Goal: Task Accomplishment & Management: Complete application form

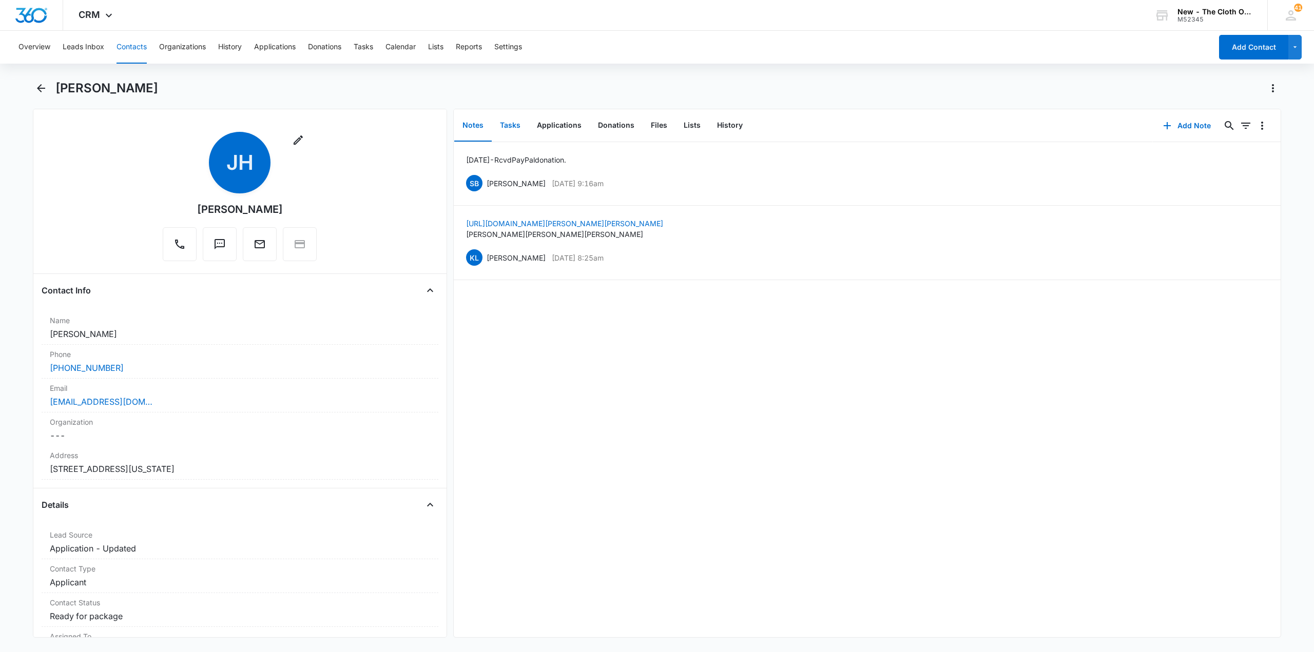
click at [496, 121] on button "Tasks" at bounding box center [510, 126] width 37 height 32
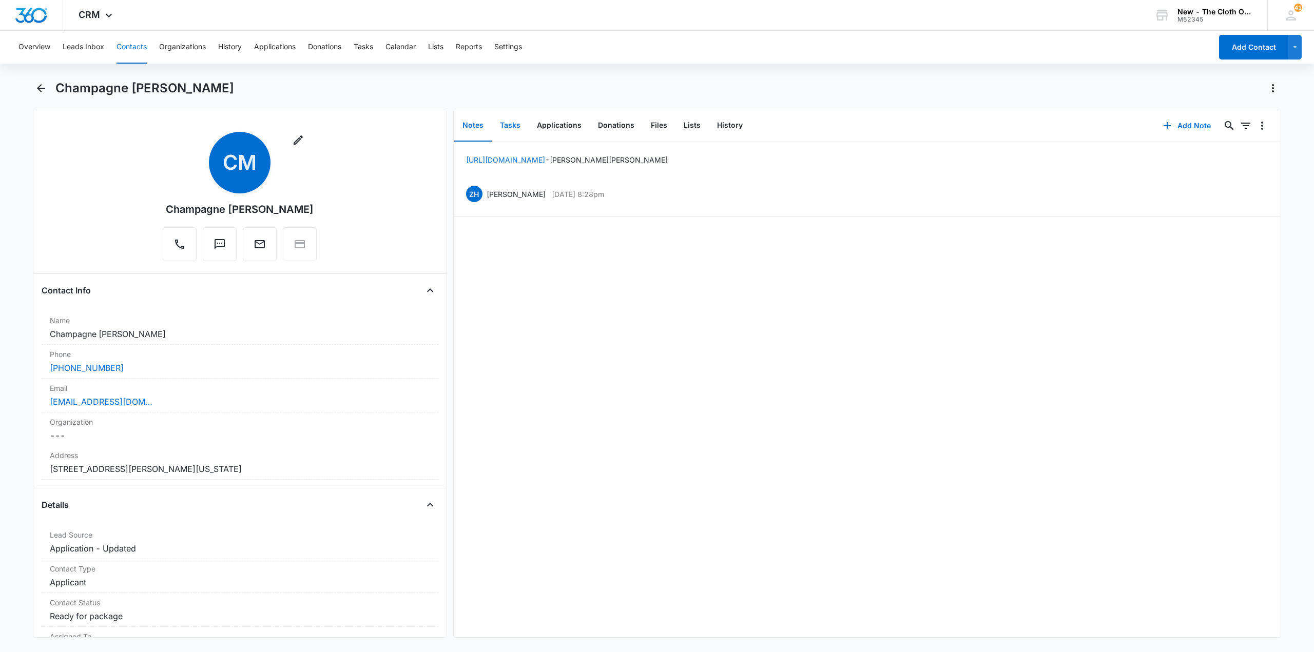
click at [509, 135] on button "Tasks" at bounding box center [510, 126] width 37 height 32
click at [724, 135] on button "History" at bounding box center [730, 126] width 42 height 32
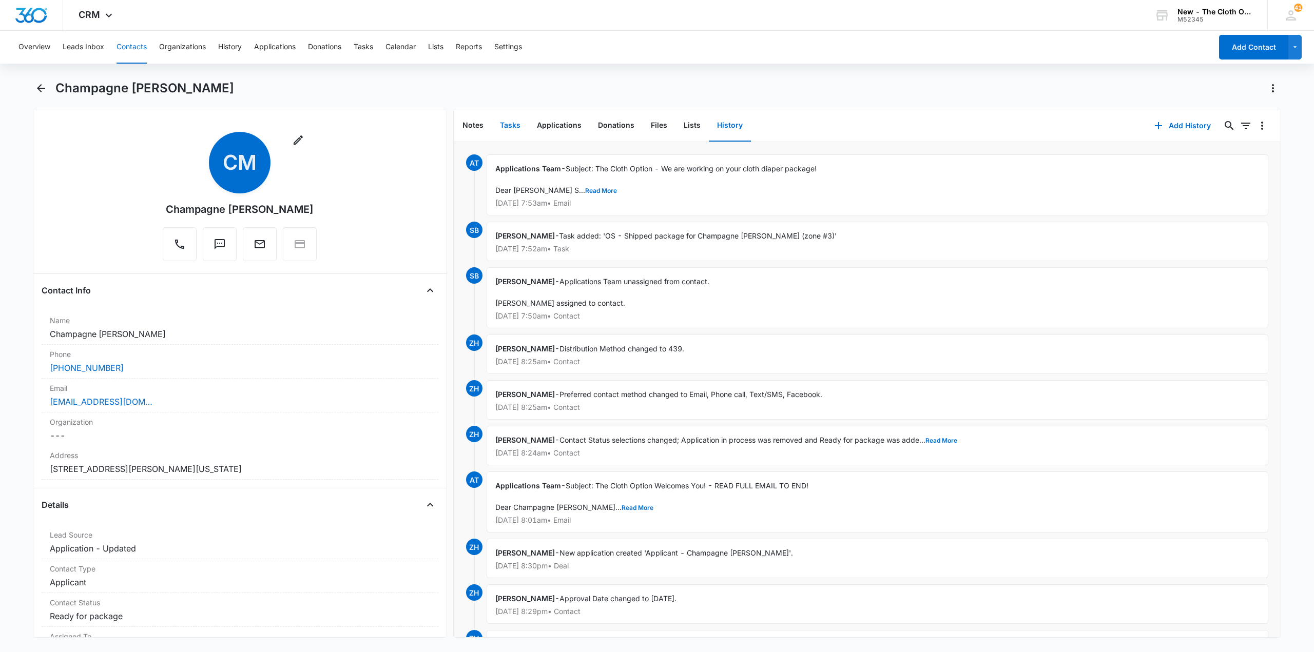
click at [521, 134] on button "Tasks" at bounding box center [510, 126] width 37 height 32
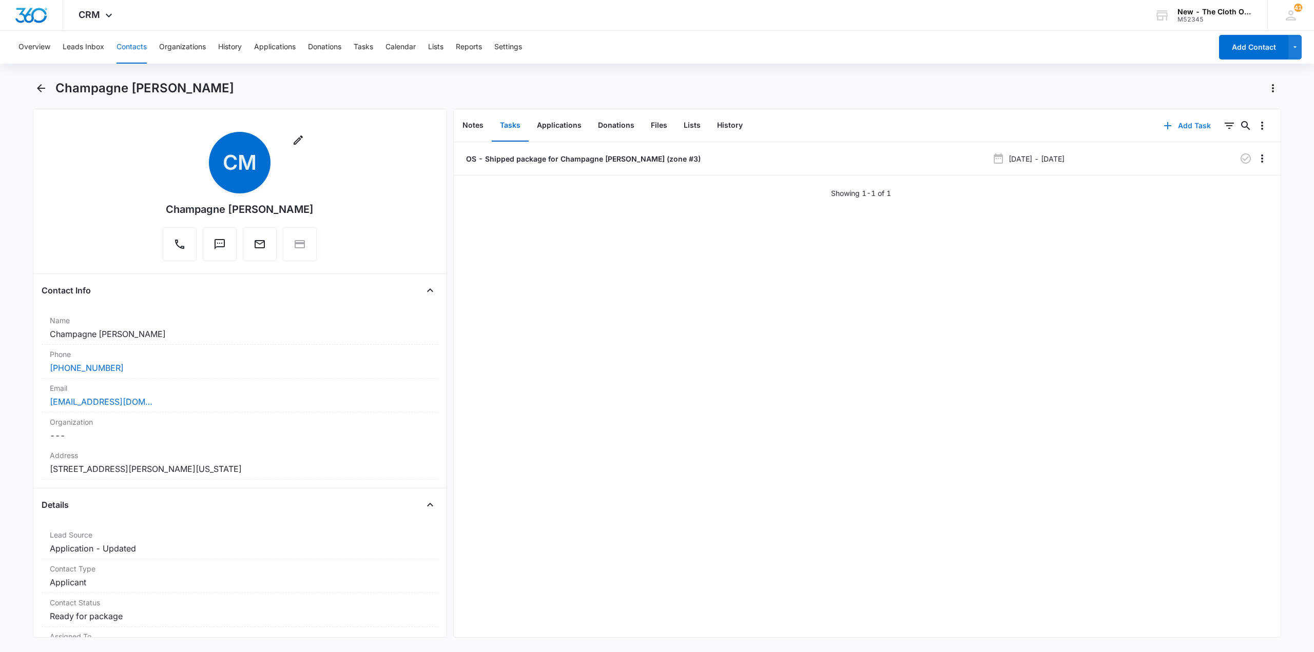
click at [1185, 130] on button "Add Task" at bounding box center [1187, 125] width 68 height 25
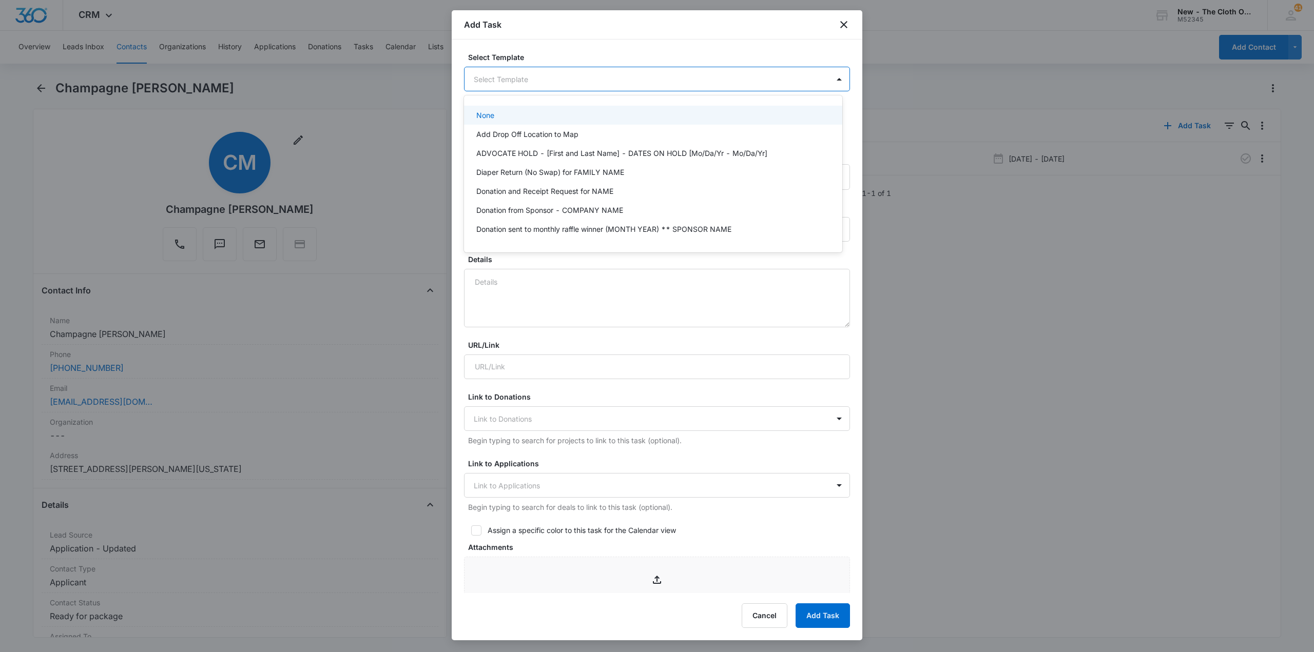
click at [642, 74] on body "CRM Apps Reputation CRM Email Social Ads Intelligence Brand Settings New - The …" at bounding box center [657, 326] width 1314 height 652
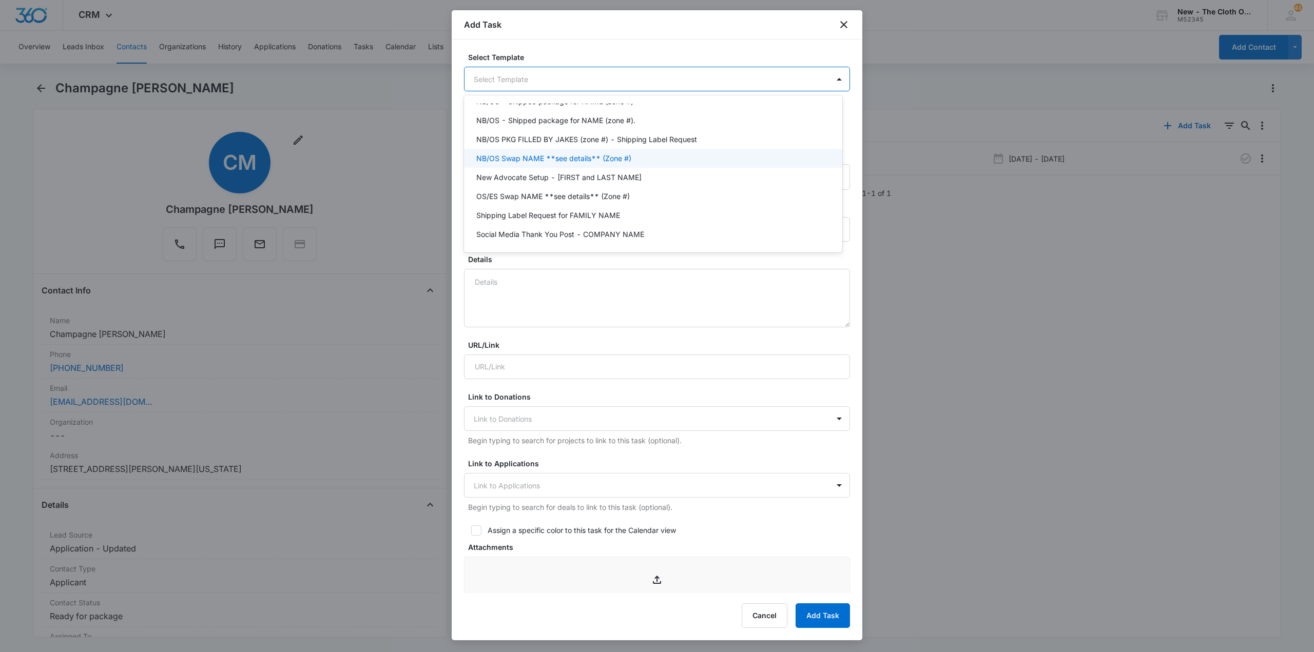
scroll to position [257, 0]
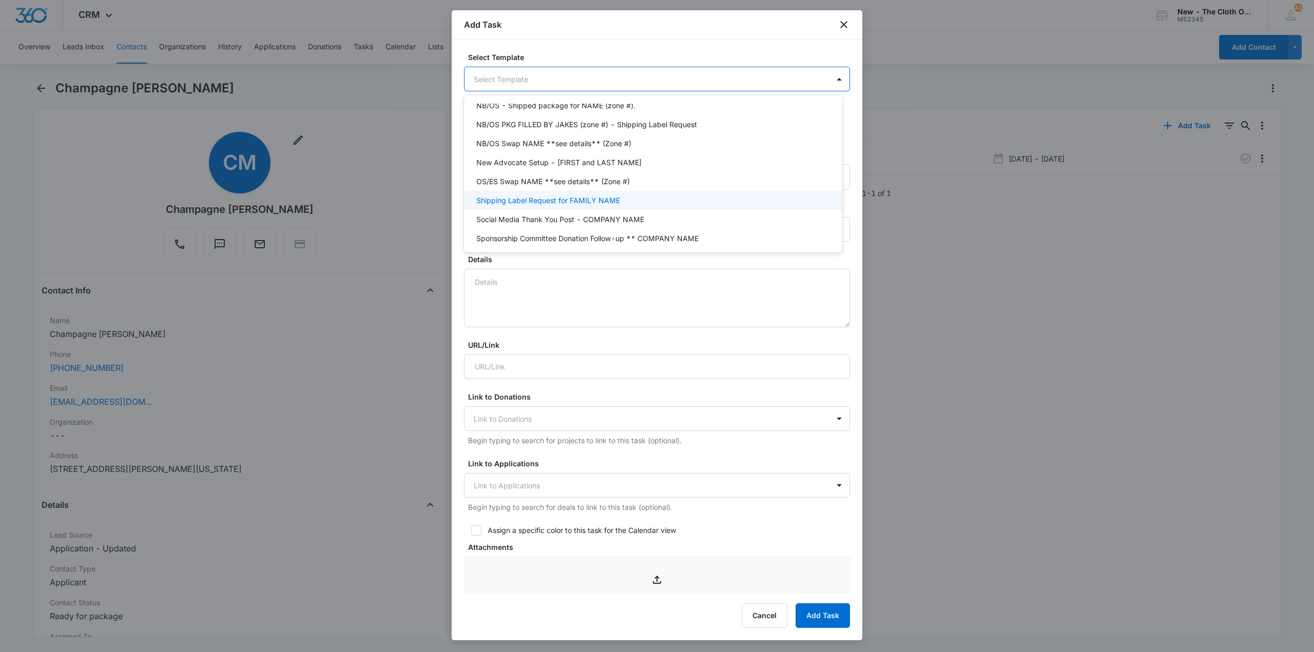
click at [607, 198] on p "Shipping Label Request for FAMILY NAME" at bounding box center [548, 200] width 144 height 11
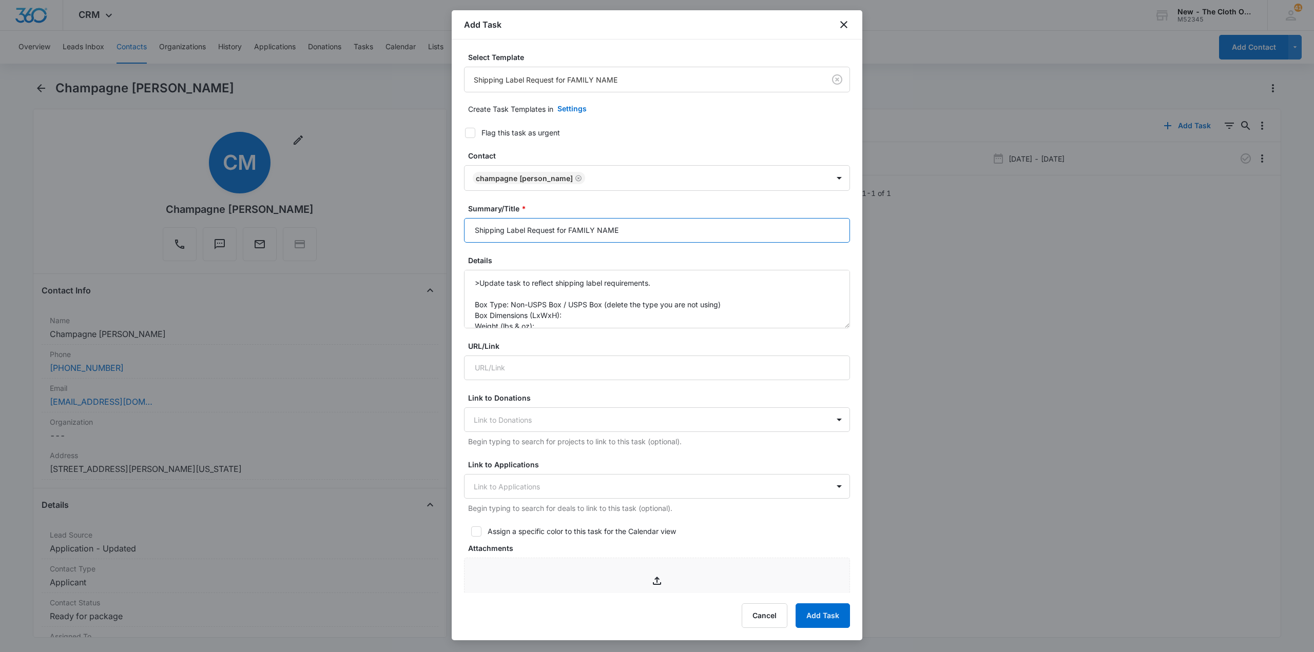
drag, startPoint x: 571, startPoint y: 228, endPoint x: 659, endPoint y: 219, distance: 88.8
click at [659, 219] on input "Shipping Label Request for FAMILY NAME" at bounding box center [657, 230] width 386 height 25
type input "Shipping Label Request for [PERSON_NAME]"
drag, startPoint x: 571, startPoint y: 307, endPoint x: 728, endPoint y: 308, distance: 157.0
click at [728, 308] on textarea ">Update task to reflect shipping label requirements. Box Type: Non-USPS Box / U…" at bounding box center [657, 299] width 386 height 59
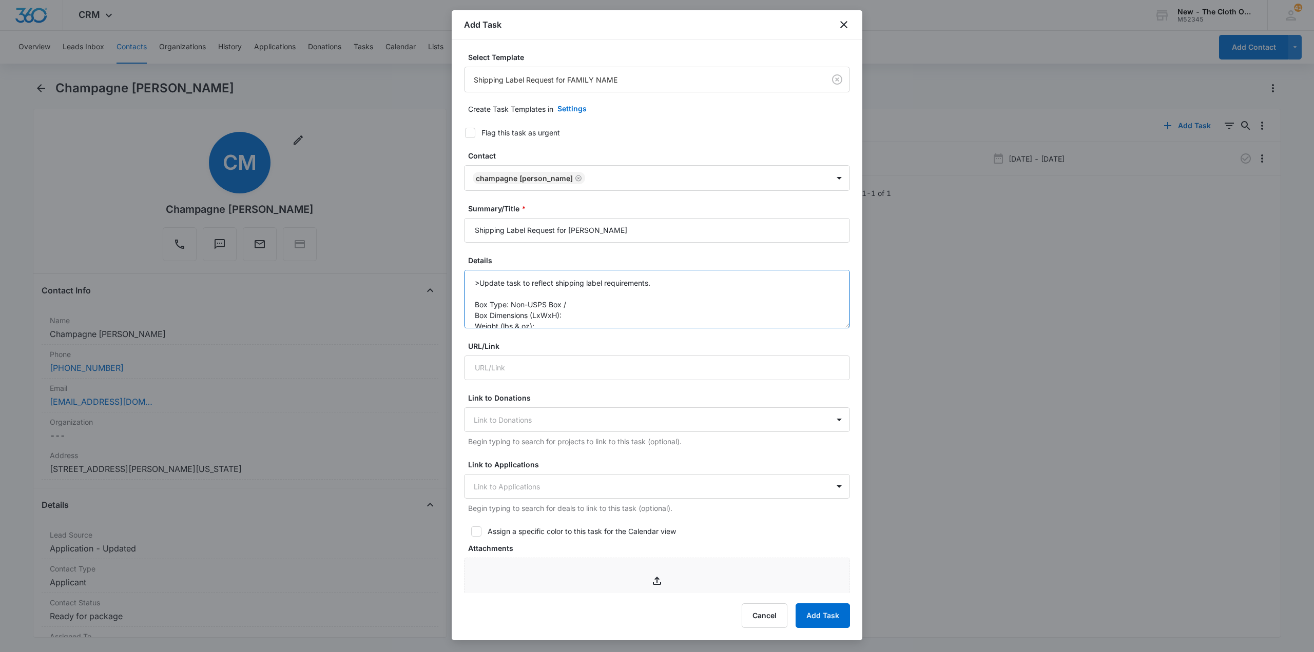
click at [603, 314] on textarea ">Update task to reflect shipping label requirements. Box Type: Non-USPS Box / B…" at bounding box center [657, 299] width 386 height 59
click at [559, 278] on textarea ">Update task to reflect shipping label requirements. Box Type: Non-USPS Box / B…" at bounding box center [657, 299] width 386 height 59
click at [537, 290] on textarea ">Update task to reflect shipping label requirements. Box Type: Non-USPS Box / B…" at bounding box center [657, 299] width 386 height 59
click at [529, 289] on textarea ">Update task to reflect shipping label requirements. Box Type: Non-USPS Box / B…" at bounding box center [657, 299] width 386 height 59
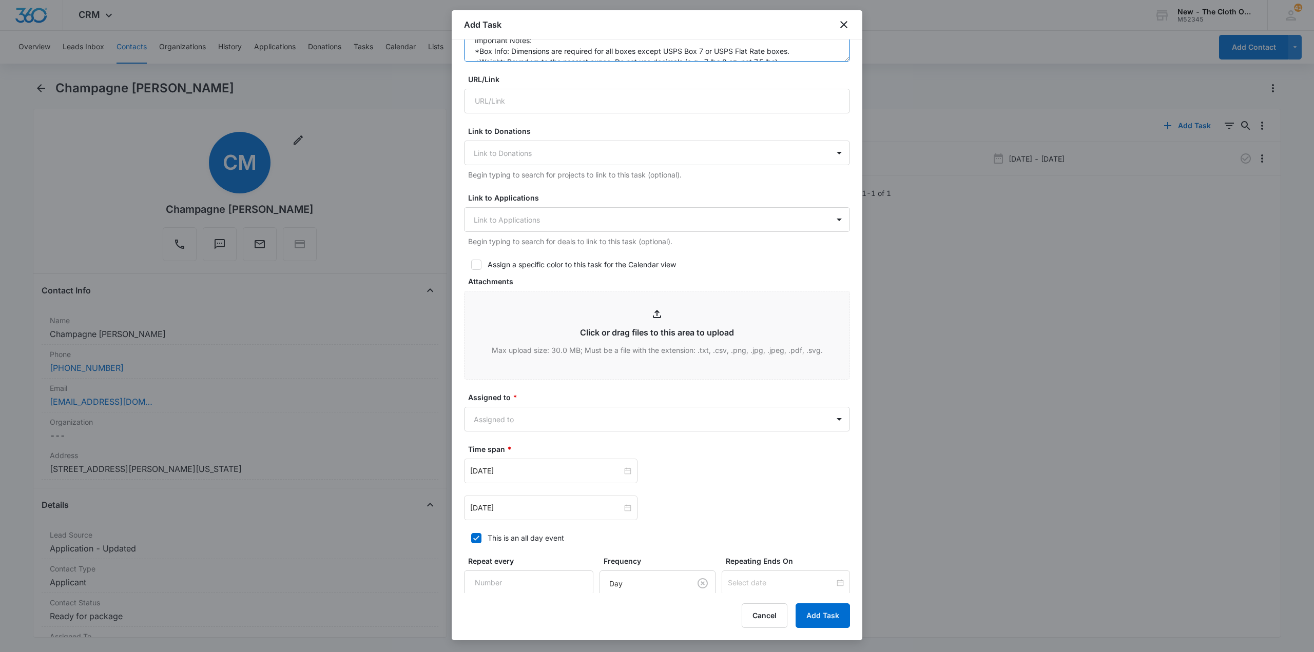
scroll to position [308, 0]
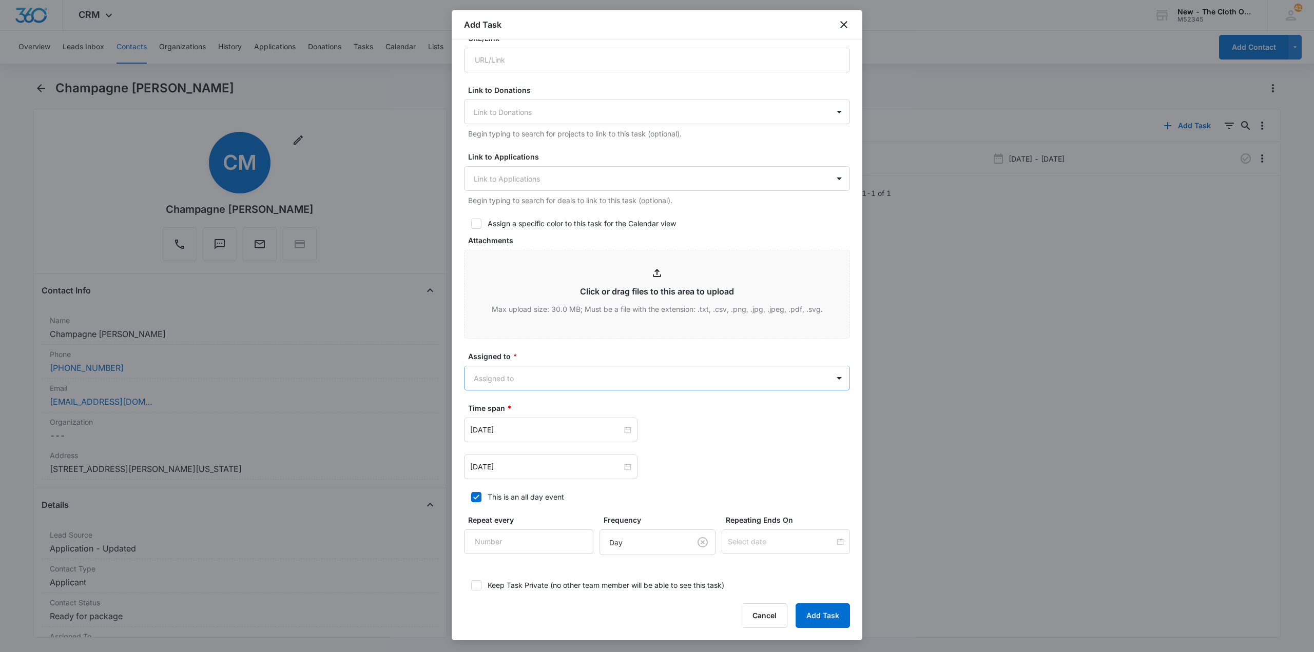
type textarea ">Update task to reflect shipping label requirements. Box Type: Non-USPS Box / B…"
click at [563, 368] on body "CRM Apps Reputation CRM Email Social Ads Intelligence Brand Settings New - The …" at bounding box center [657, 326] width 1314 height 652
type input "shi"
click at [521, 414] on p "Shipping Coordinator" at bounding box center [511, 414] width 71 height 11
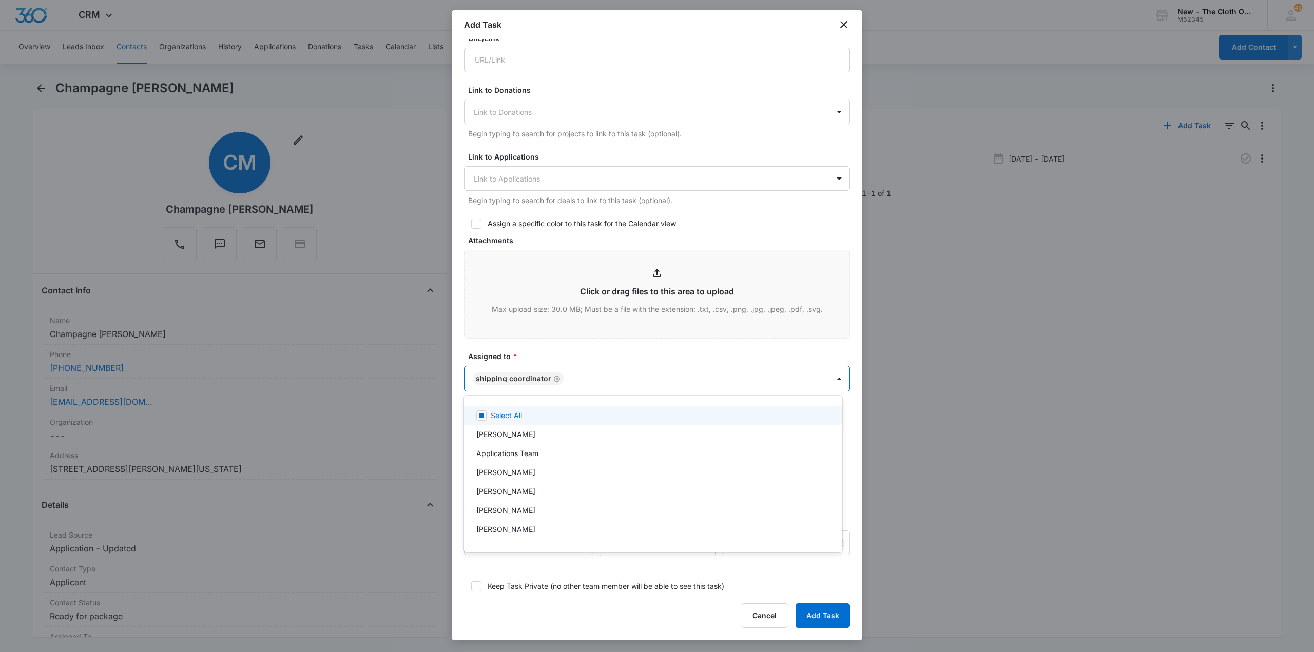
click at [557, 352] on div at bounding box center [657, 326] width 1314 height 652
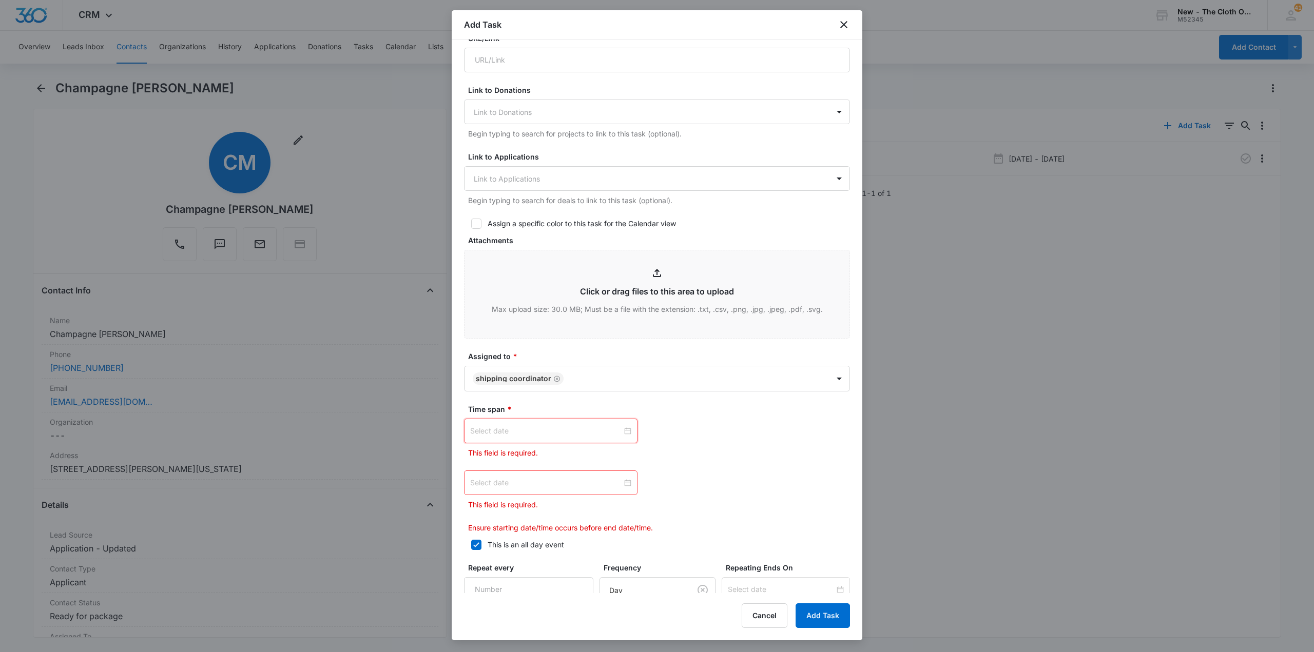
click at [601, 426] on input at bounding box center [546, 430] width 152 height 11
type input "[DATE]"
click at [556, 496] on div "4" at bounding box center [553, 495] width 12 height 12
click at [593, 461] on div at bounding box center [550, 468] width 173 height 25
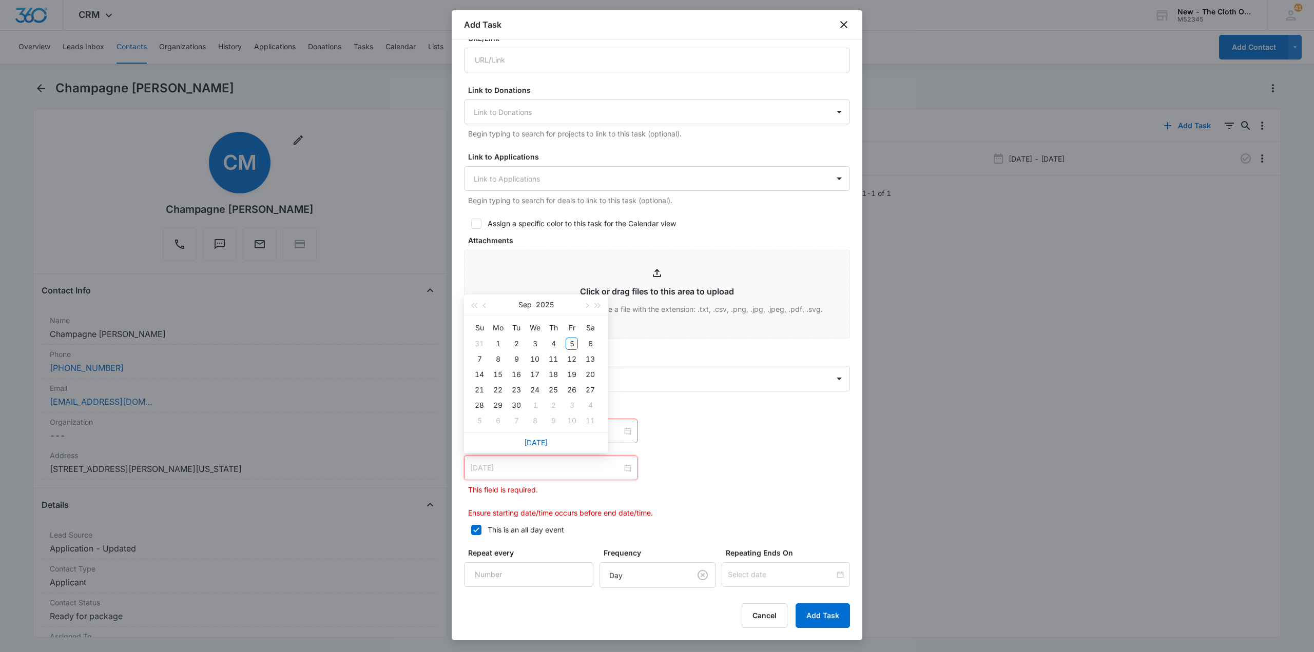
type input "[DATE]"
click at [573, 347] on div "5" at bounding box center [572, 344] width 12 height 12
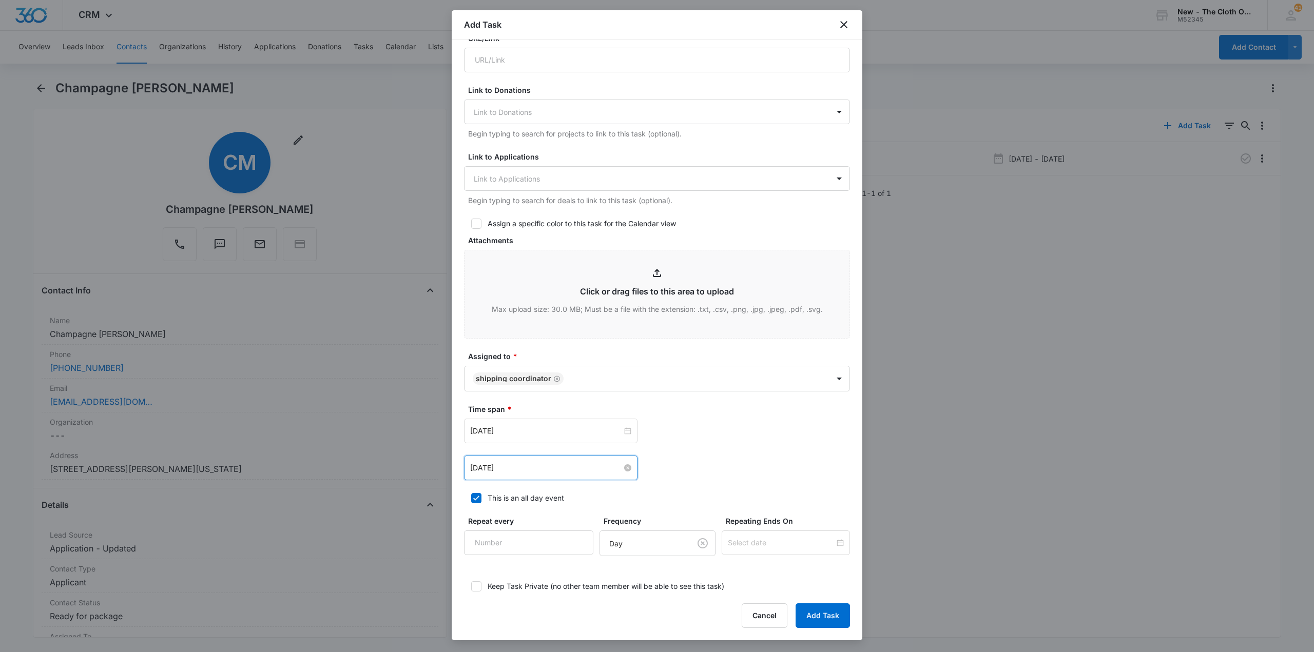
click at [758, 471] on div "[DATE] [DATE] Su Mo Tu We Th Fr Sa 31 1 2 3 4 5 6 7 8 9 10 11 12 13 14 15 16 17…" at bounding box center [657, 468] width 386 height 25
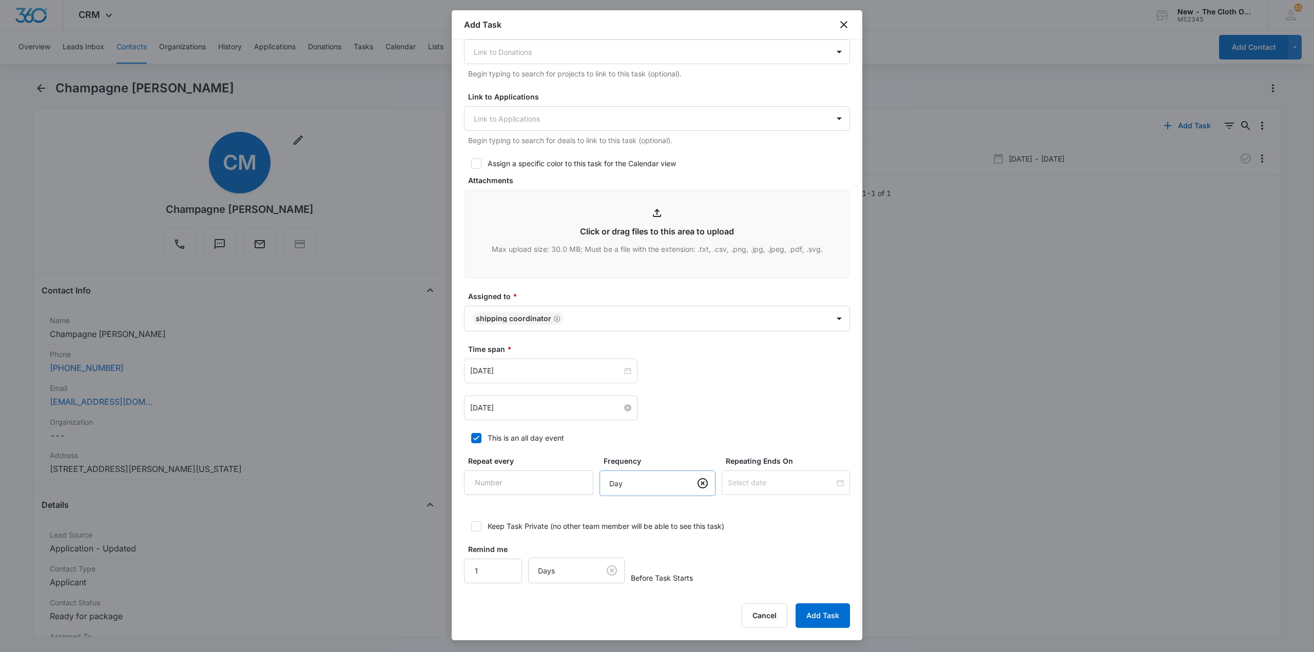
scroll to position [371, 0]
click at [795, 557] on div "Remind me 1 Before Task Starts Before Task Starts" at bounding box center [657, 561] width 386 height 40
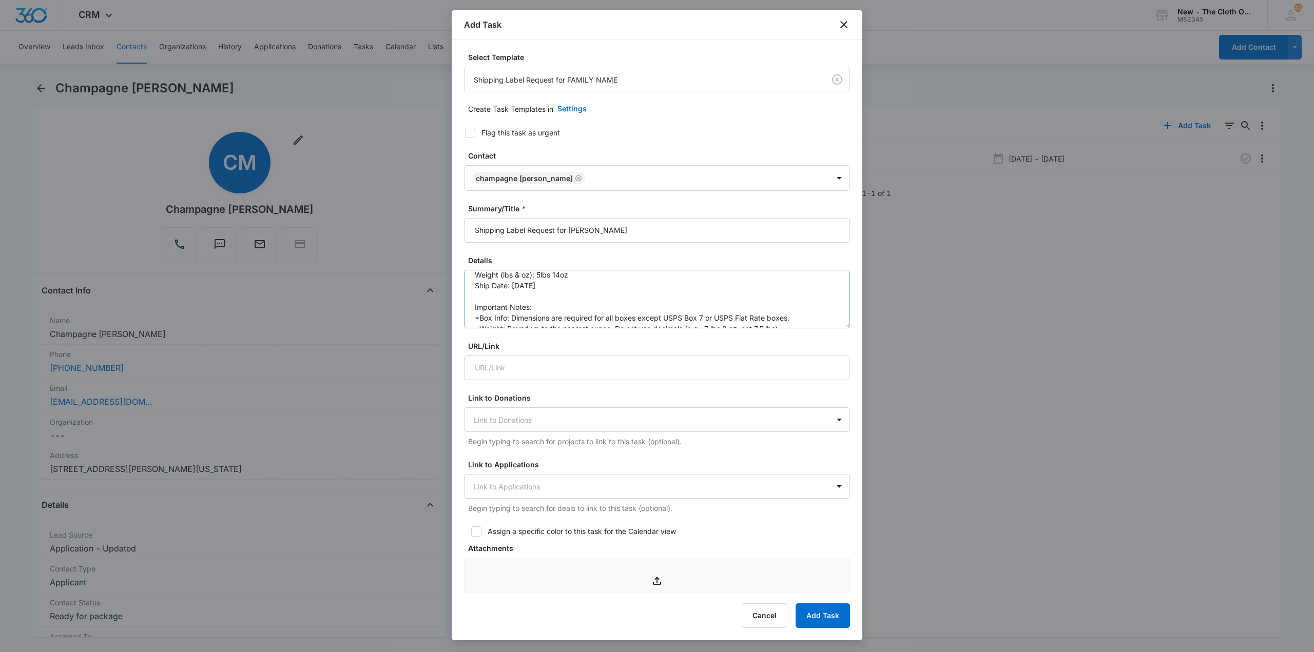
scroll to position [0, 0]
click at [830, 606] on button "Add Task" at bounding box center [822, 615] width 54 height 25
